Goal: Task Accomplishment & Management: Use online tool/utility

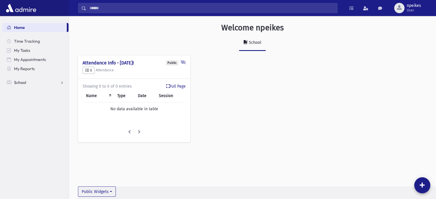
click at [64, 82] on link "School" at bounding box center [35, 82] width 66 height 9
click at [34, 103] on span "Attendance" at bounding box center [27, 100] width 21 height 5
click at [28, 109] on span "Entry" at bounding box center [27, 110] width 10 height 5
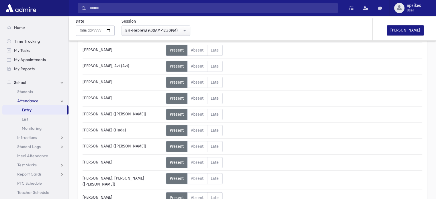
scroll to position [367, 0]
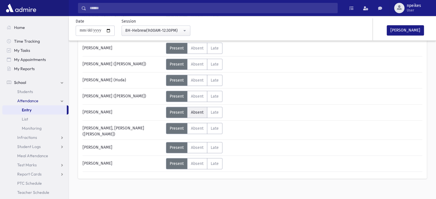
click at [198, 112] on span "Absent" at bounding box center [197, 112] width 13 height 5
click at [215, 145] on span "Late" at bounding box center [215, 147] width 8 height 5
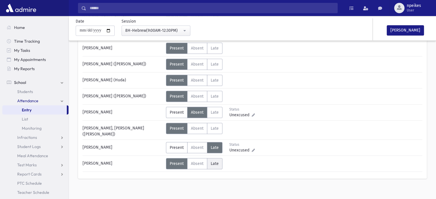
click at [209, 160] on label "Late Late" at bounding box center [214, 163] width 15 height 11
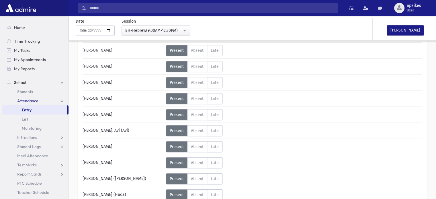
scroll to position [224, 0]
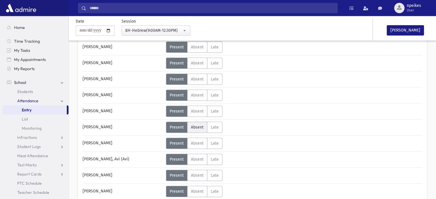
click at [196, 129] on label "Absent Absent" at bounding box center [197, 127] width 20 height 11
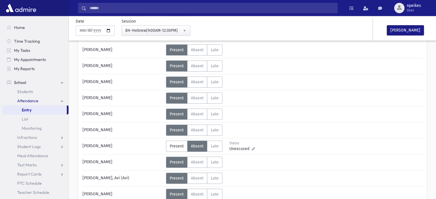
scroll to position [195, 0]
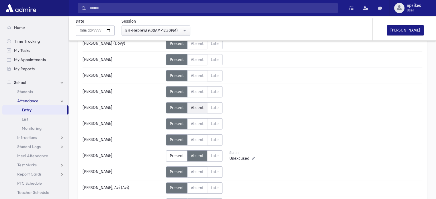
click at [196, 107] on span "Absent" at bounding box center [197, 108] width 13 height 5
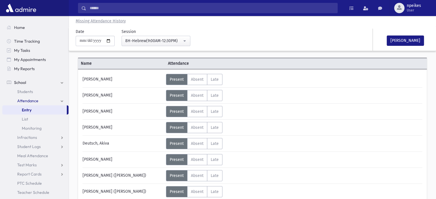
scroll to position [0, 0]
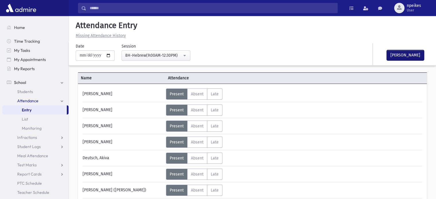
click at [411, 53] on button "[PERSON_NAME]" at bounding box center [405, 55] width 37 height 10
